Goal: Download file/media

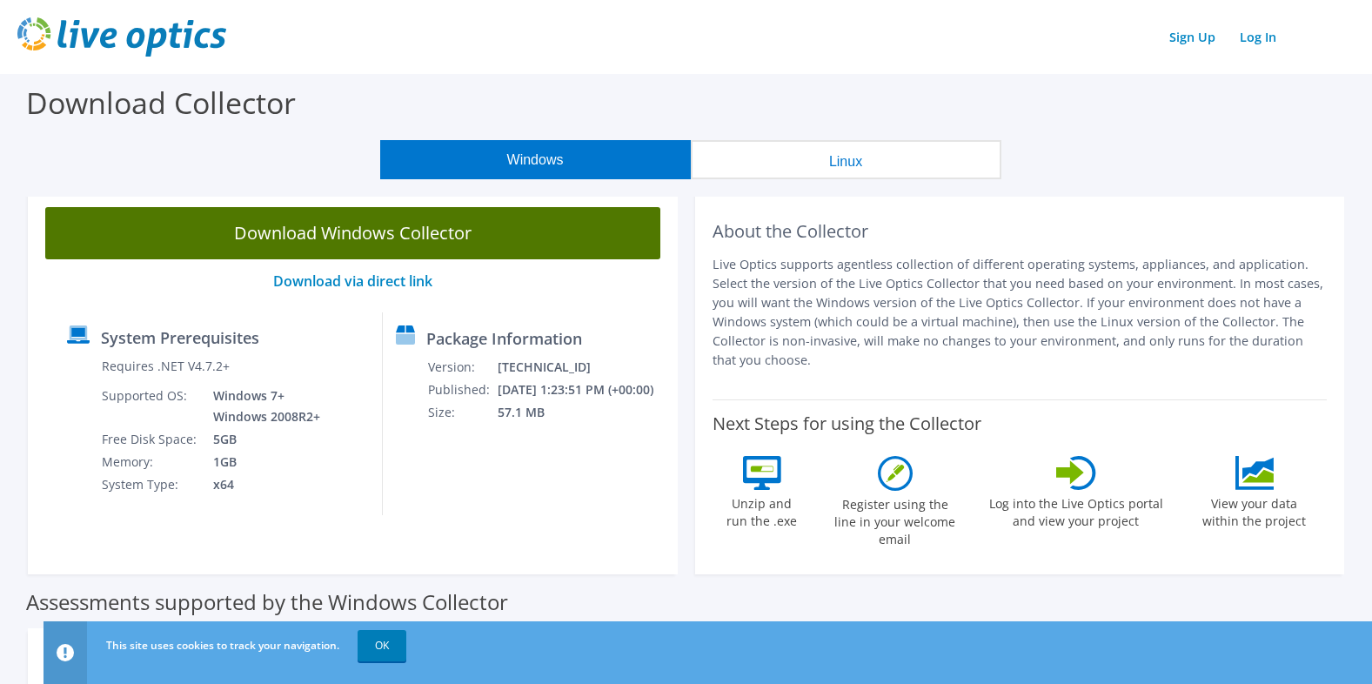
click at [366, 225] on link "Download Windows Collector" at bounding box center [352, 233] width 615 height 52
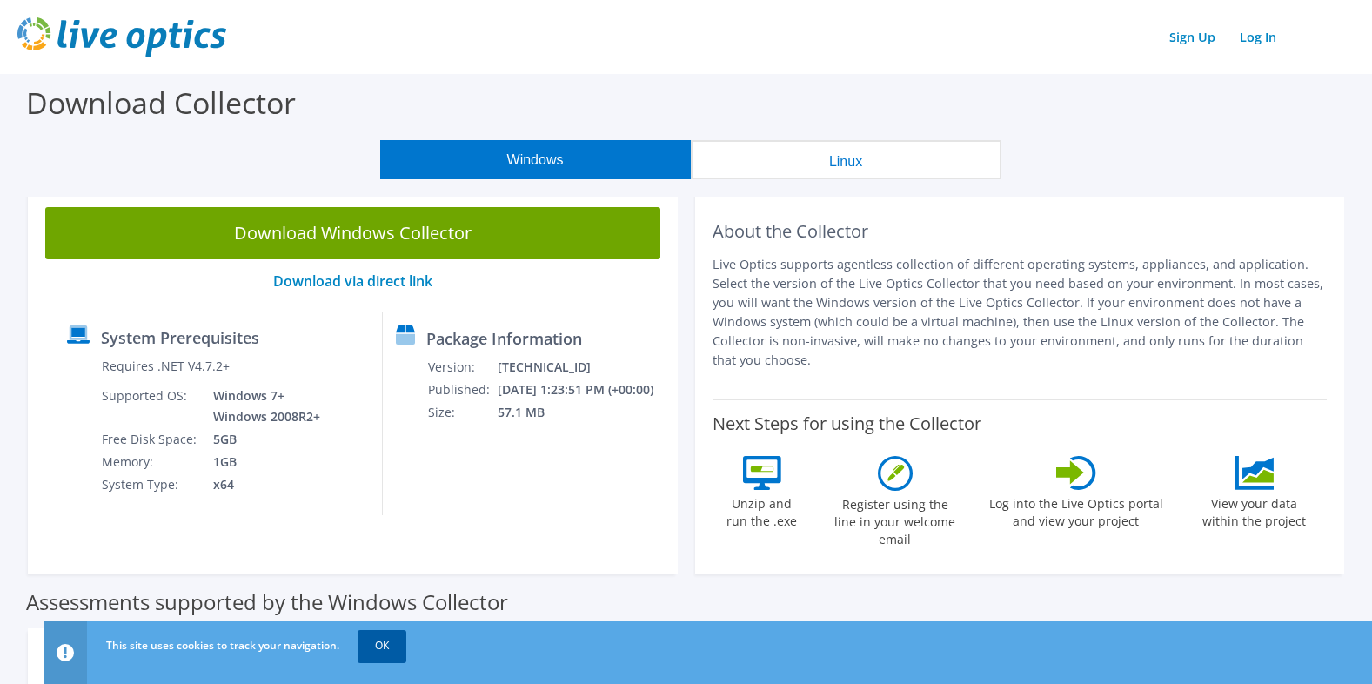
click at [377, 639] on link "OK" at bounding box center [382, 645] width 49 height 31
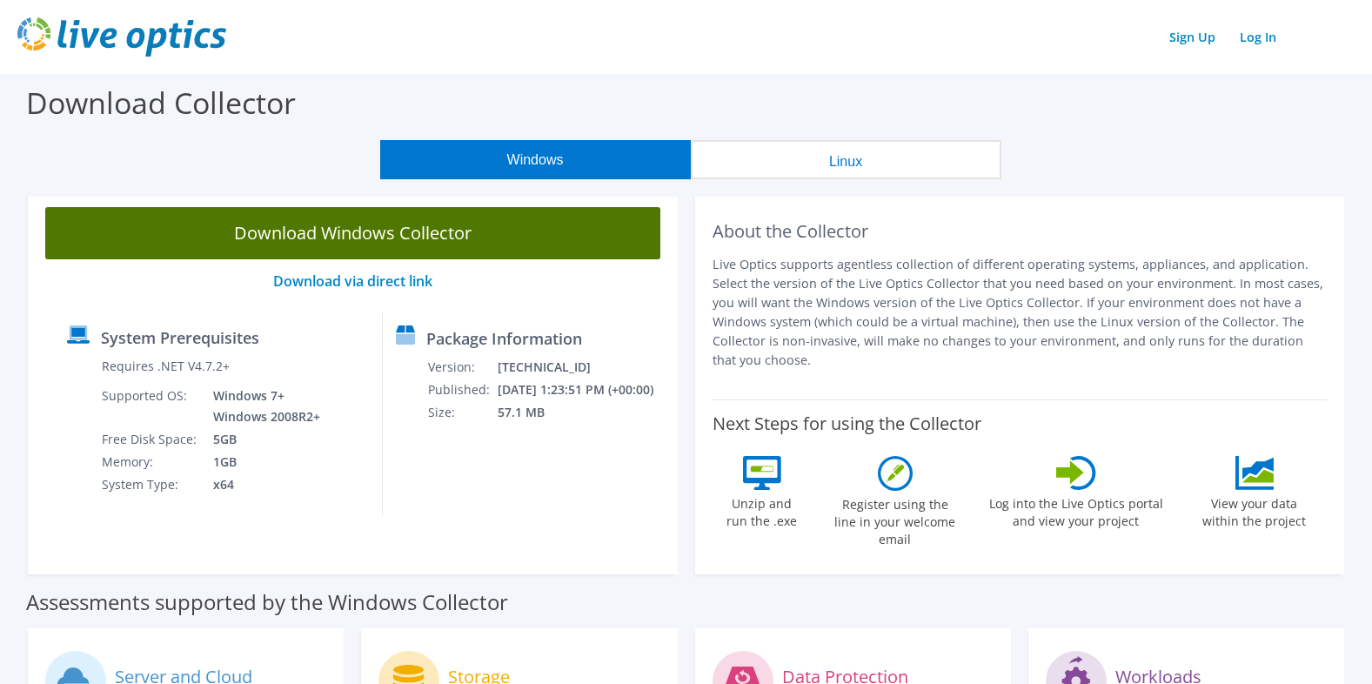
click at [412, 240] on link "Download Windows Collector" at bounding box center [352, 233] width 615 height 52
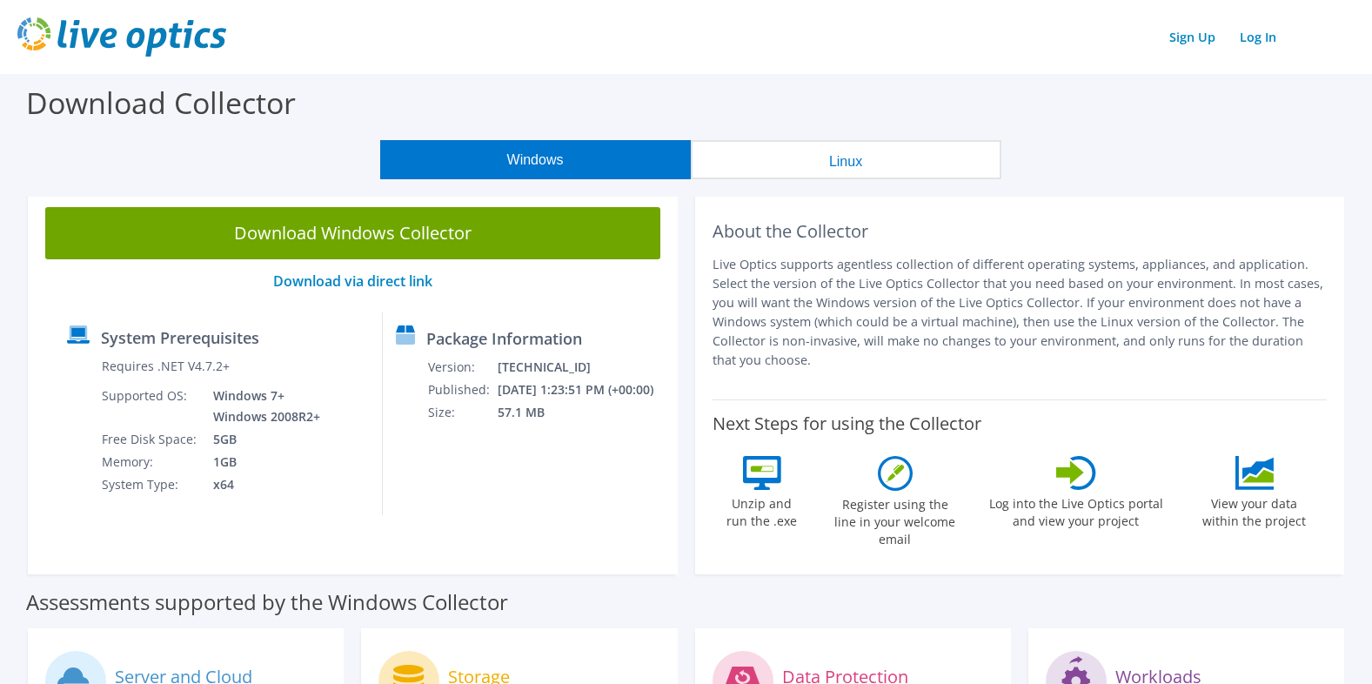
click at [876, 146] on button "Linux" at bounding box center [846, 159] width 311 height 39
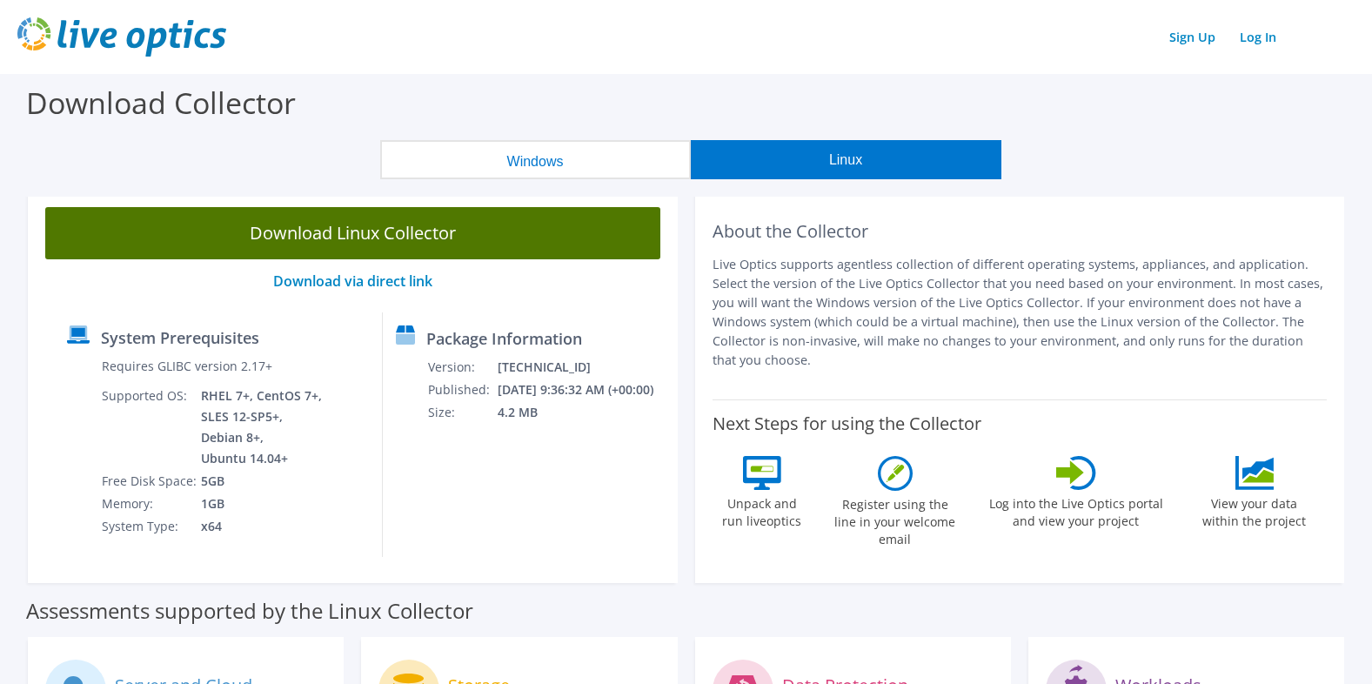
click at [438, 246] on link "Download Linux Collector" at bounding box center [352, 233] width 615 height 52
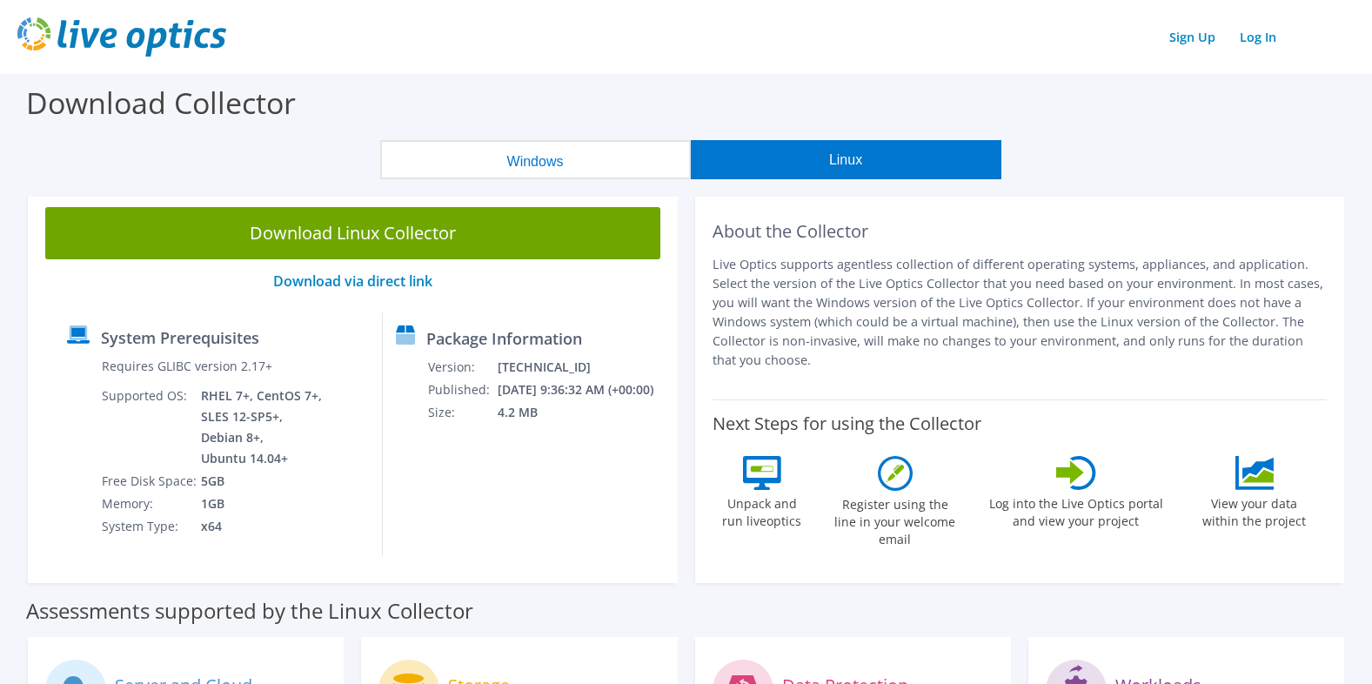
click at [797, 73] on header "Sign Up Log In" at bounding box center [686, 37] width 1372 height 74
click at [1259, 37] on link "Log In" at bounding box center [1258, 36] width 54 height 25
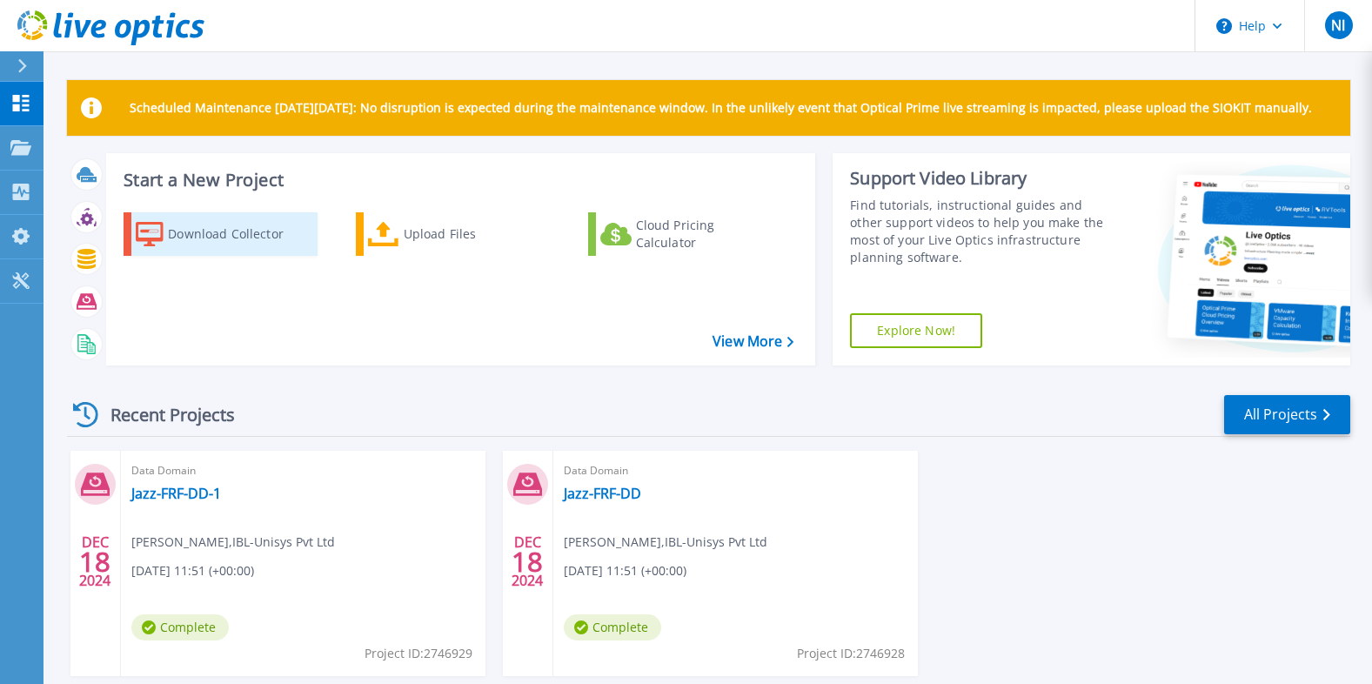
click at [210, 238] on div "Download Collector" at bounding box center [237, 234] width 139 height 35
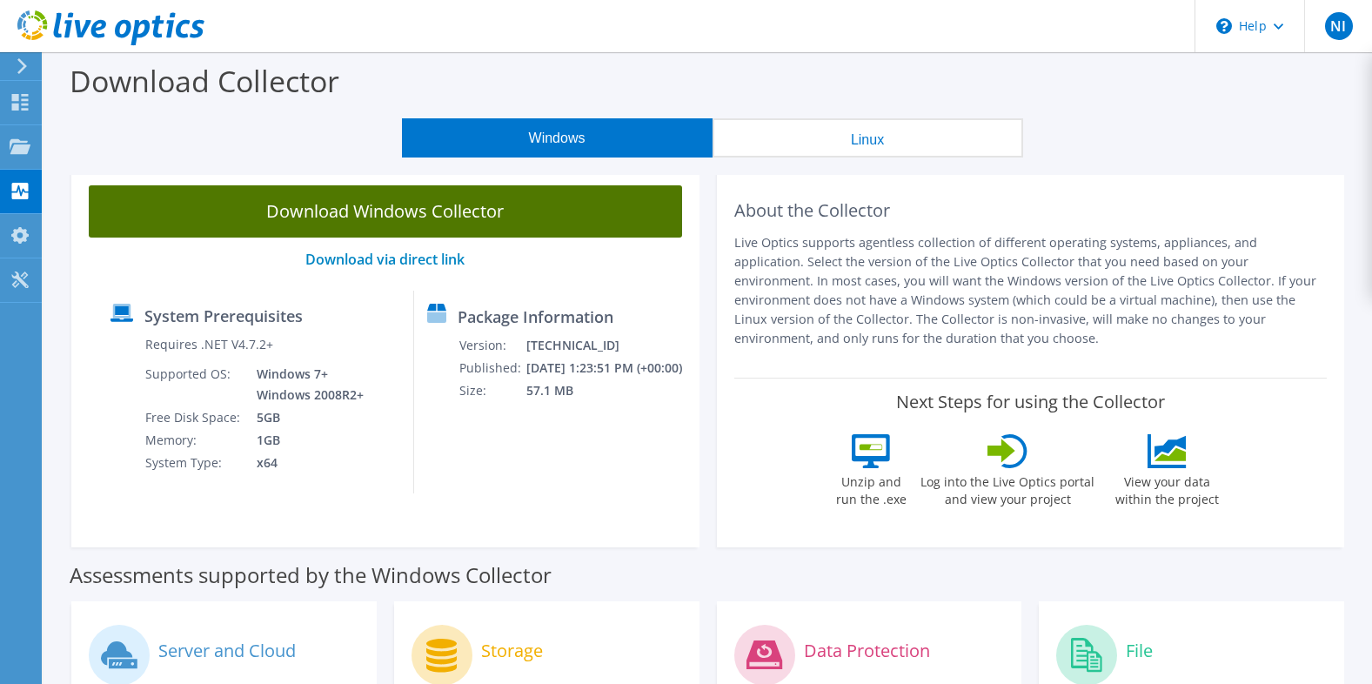
click at [383, 212] on link "Download Windows Collector" at bounding box center [385, 211] width 593 height 52
